Goal: Navigation & Orientation: Find specific page/section

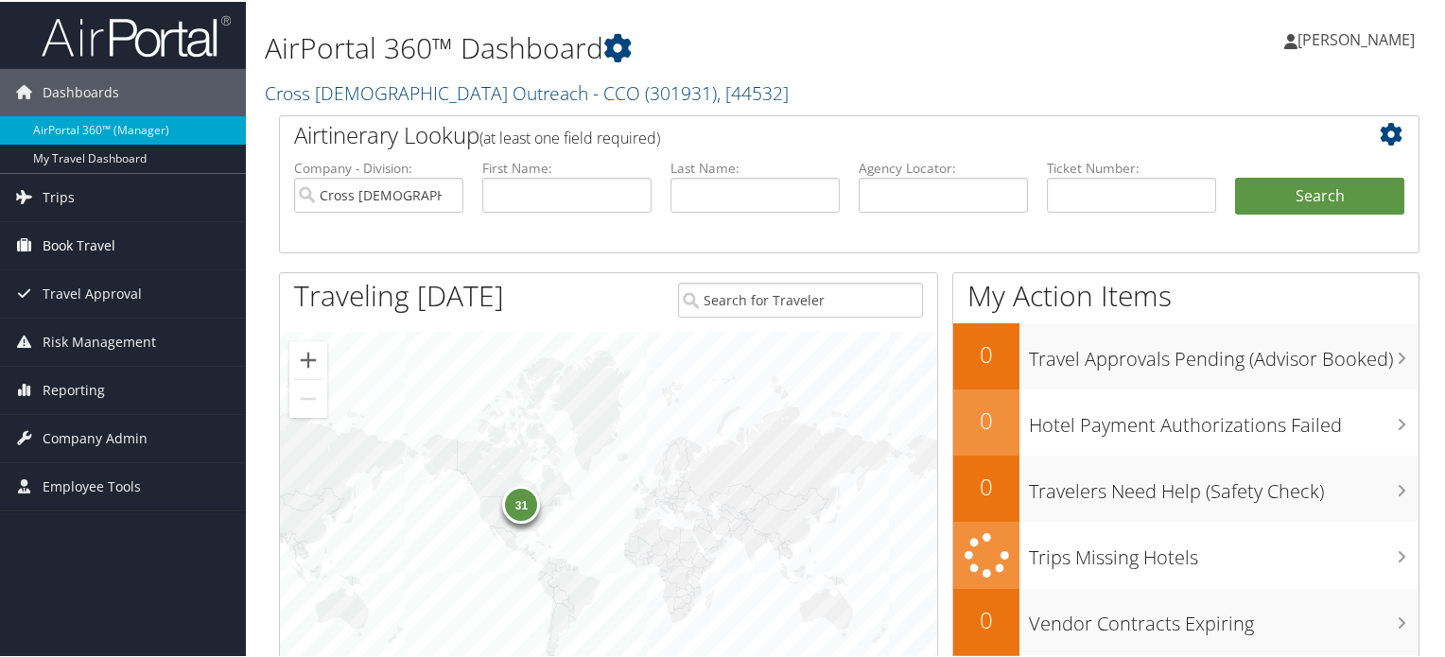
click at [80, 245] on span "Book Travel" at bounding box center [79, 243] width 73 height 47
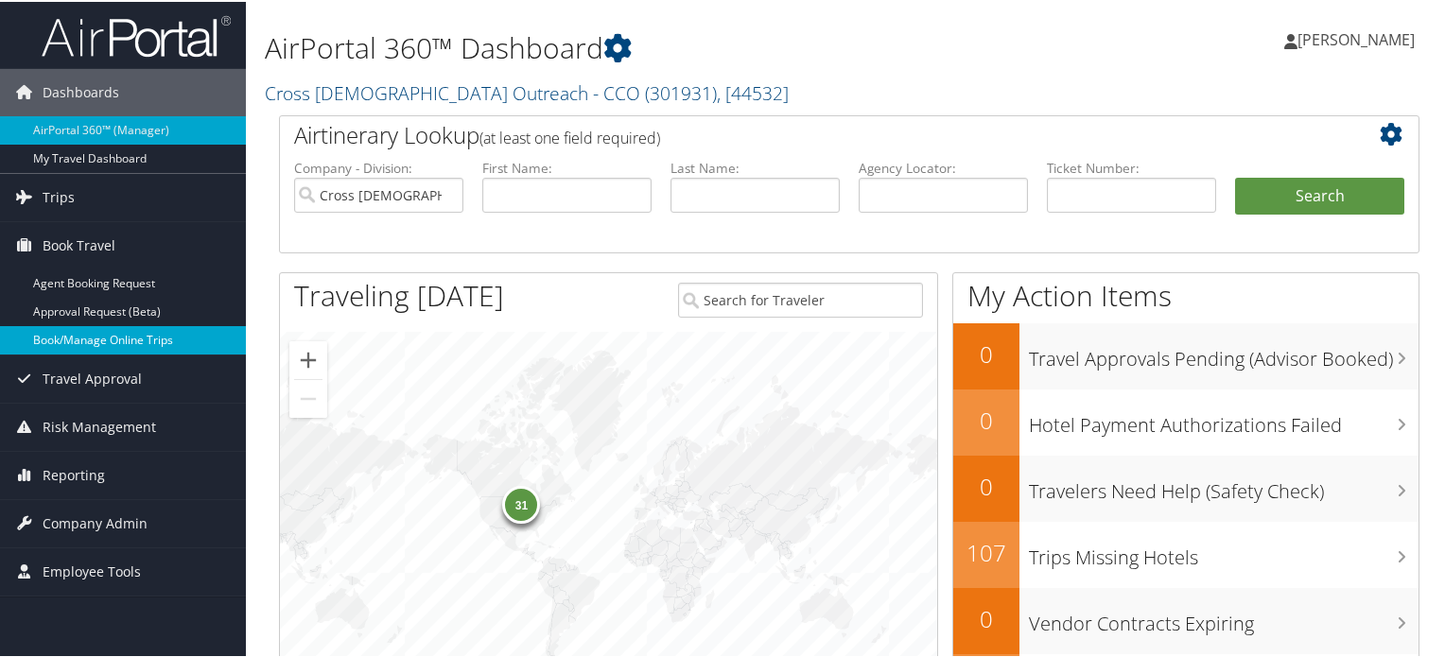
click at [120, 334] on link "Book/Manage Online Trips" at bounding box center [123, 338] width 246 height 28
